Goal: Transaction & Acquisition: Purchase product/service

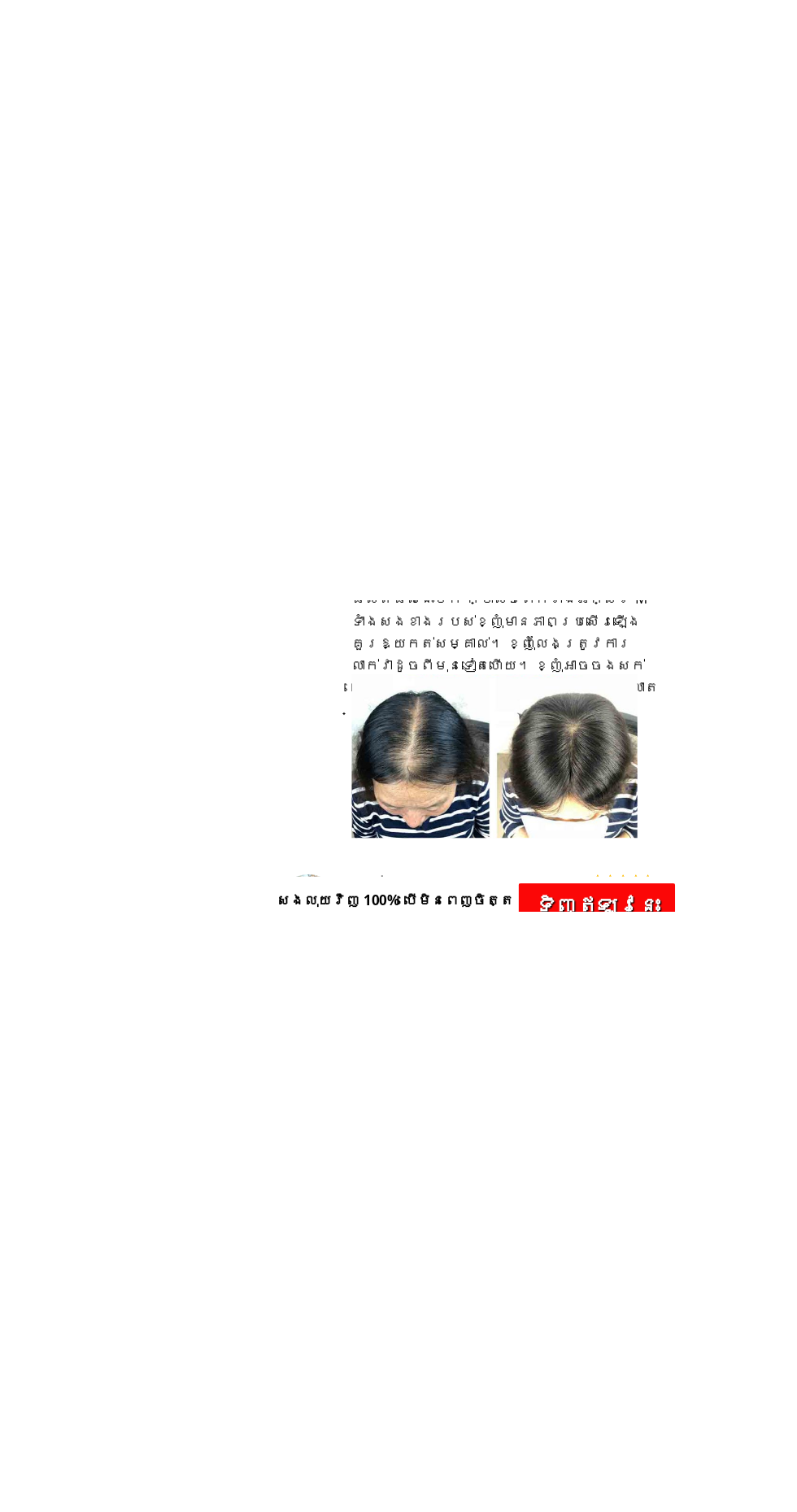
scroll to position [571, 0]
